Goal: Information Seeking & Learning: Check status

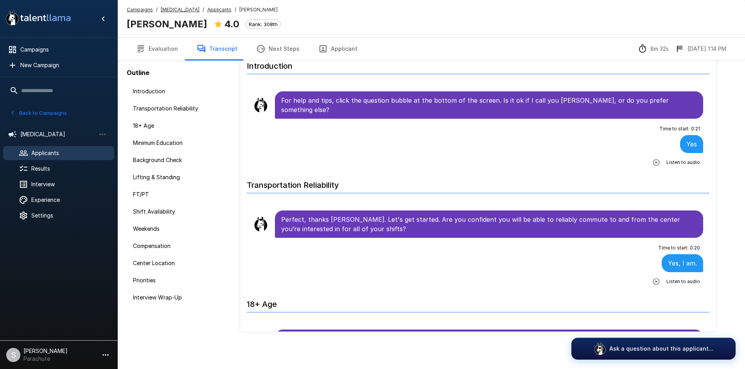
scroll to position [1341, 0]
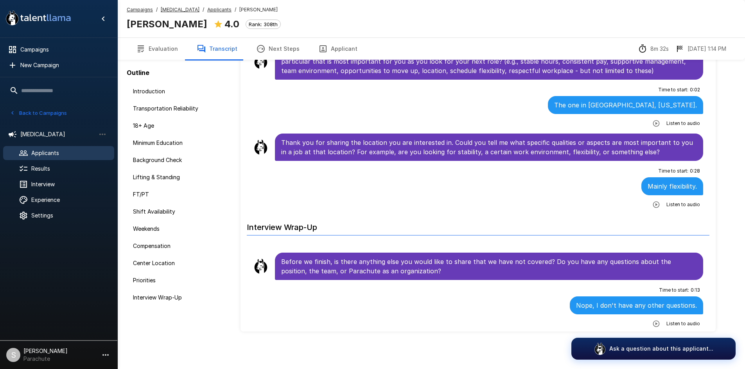
click at [207, 9] on u "Applicants" at bounding box center [219, 10] width 24 height 6
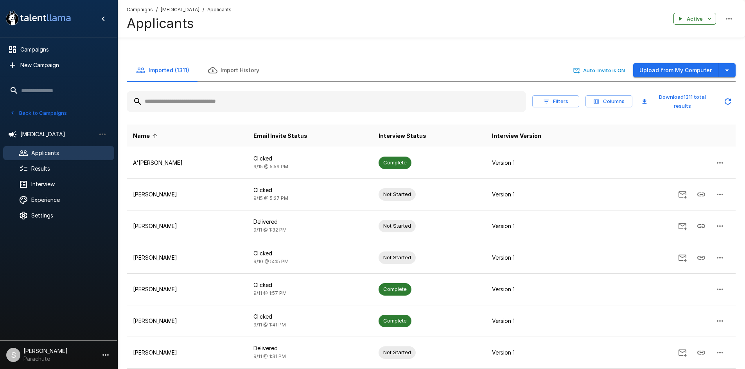
click at [206, 97] on input "text" at bounding box center [326, 102] width 399 height 14
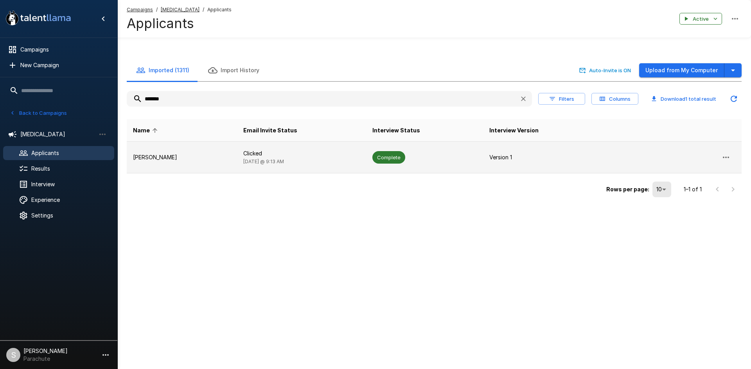
type input "*******"
click at [323, 149] on td "Clicked [DATE] @ 9:13 AM" at bounding box center [301, 158] width 129 height 32
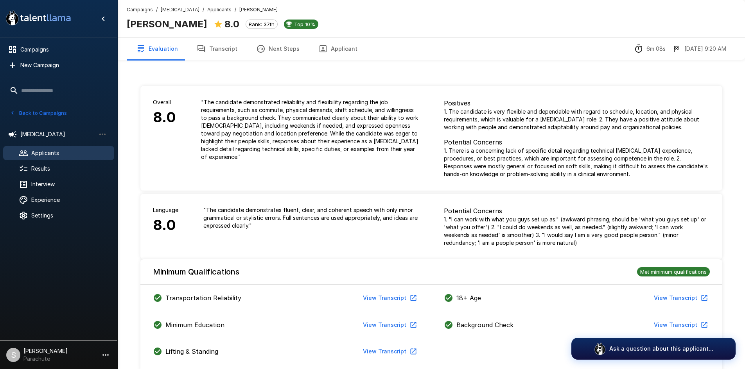
click at [230, 44] on button "Transcript" at bounding box center [216, 49] width 59 height 22
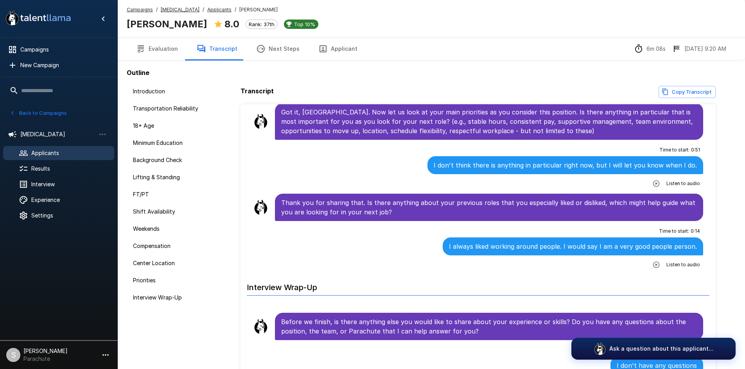
scroll to position [1438, 0]
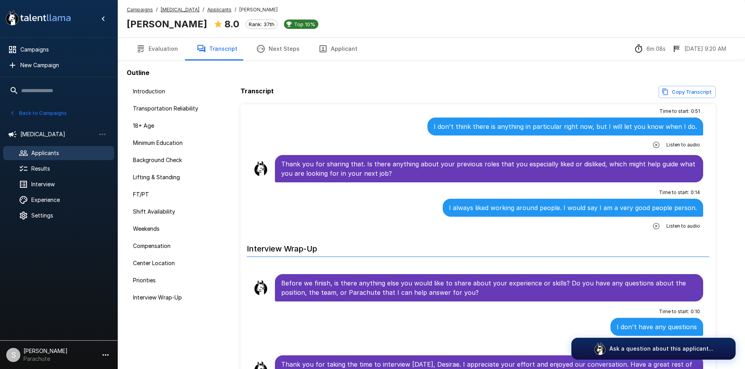
drag, startPoint x: 201, startPoint y: 10, endPoint x: 180, endPoint y: 55, distance: 49.7
click at [207, 10] on u "Applicants" at bounding box center [219, 10] width 24 height 6
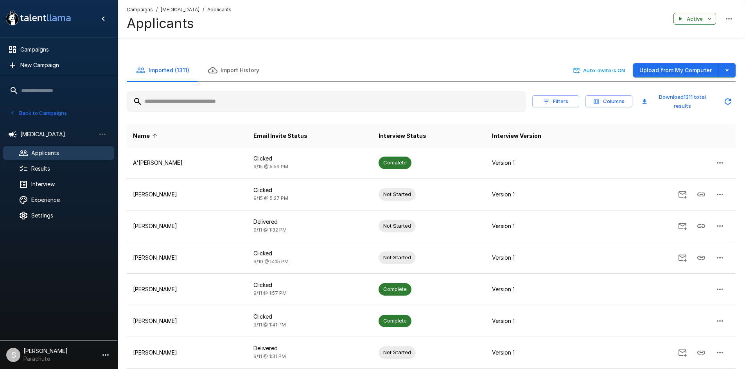
click at [185, 98] on input "text" at bounding box center [326, 102] width 399 height 14
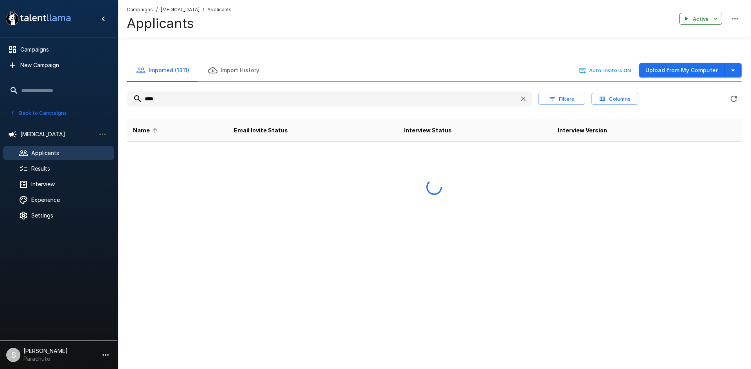
type input "****"
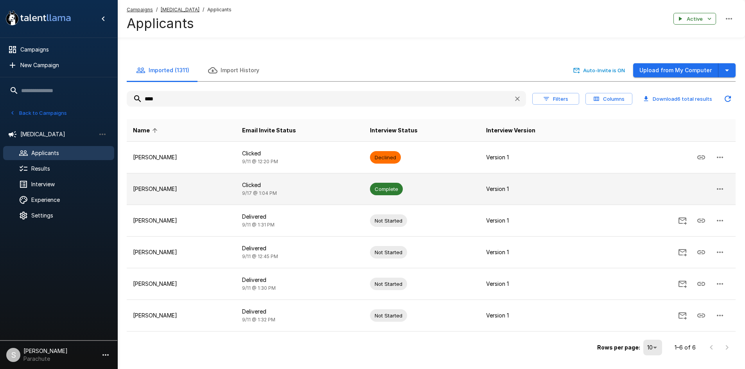
click at [281, 190] on td "Clicked [DATE] 1:04 PM" at bounding box center [300, 190] width 128 height 32
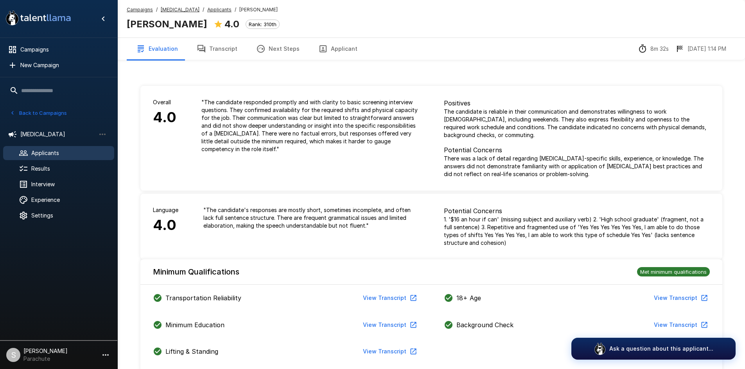
click at [210, 48] on button "Transcript" at bounding box center [216, 49] width 59 height 22
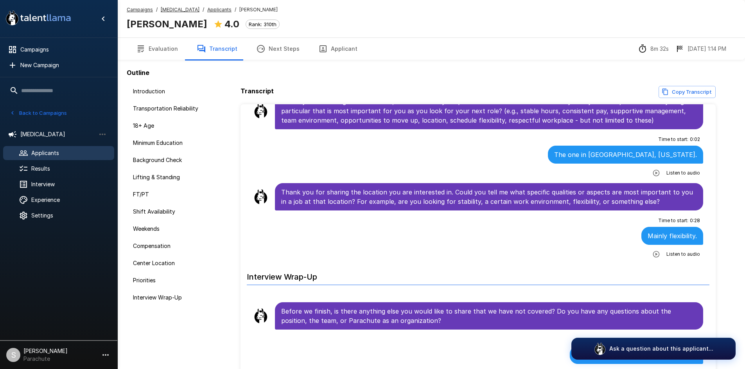
scroll to position [56, 0]
